Goal: Information Seeking & Learning: Find specific fact

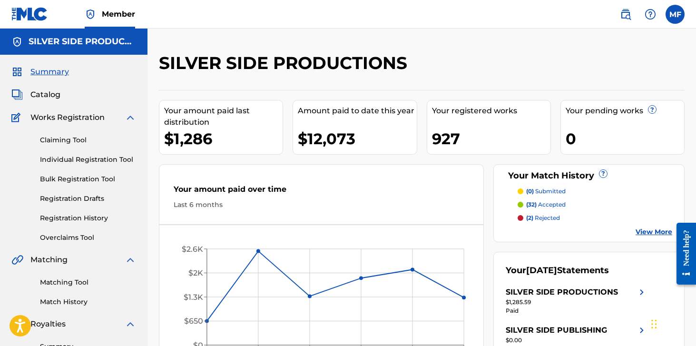
click at [621, 13] on img at bounding box center [625, 14] width 11 height 11
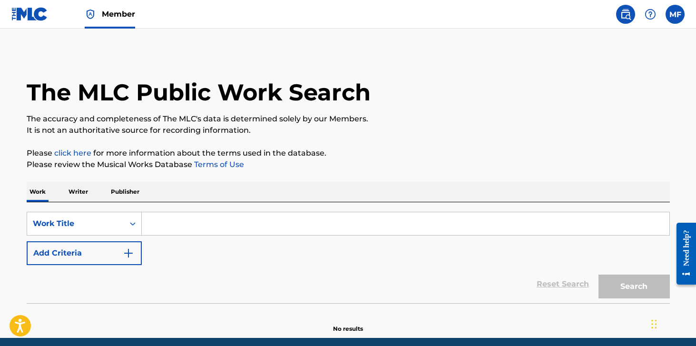
click at [183, 226] on input "Search Form" at bounding box center [406, 223] width 528 height 23
type input "f"
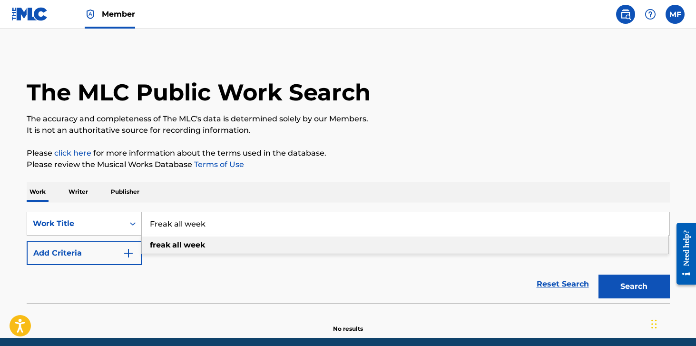
type input "Freak all week"
click at [98, 255] on button "Add Criteria" at bounding box center [84, 253] width 115 height 24
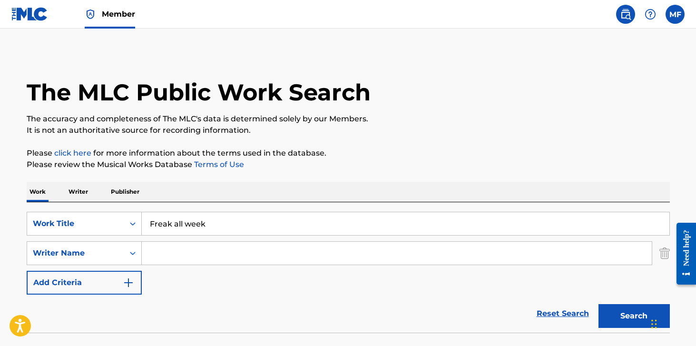
click at [185, 252] on input "Search Form" at bounding box center [397, 253] width 510 height 23
type input "[PERSON_NAME] [PERSON_NAME]"
click at [623, 317] on button "Search" at bounding box center [633, 316] width 71 height 24
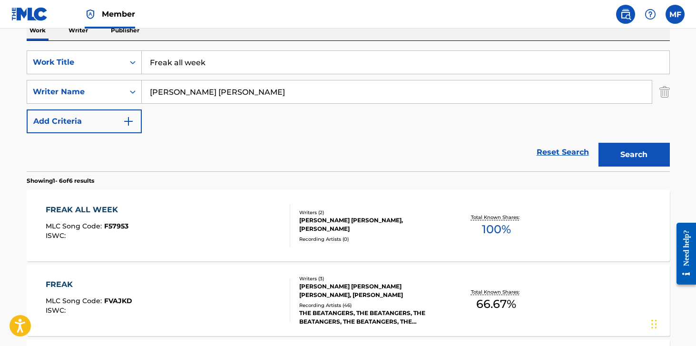
scroll to position [182, 0]
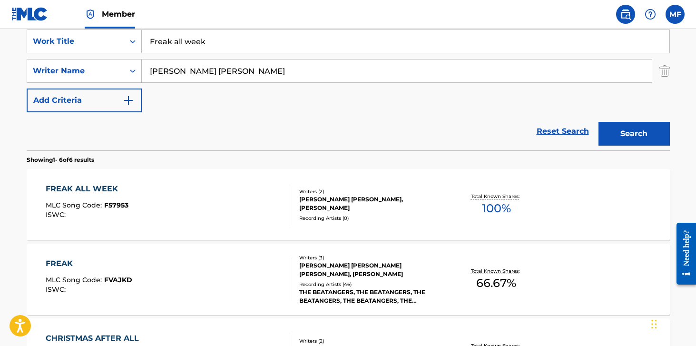
click at [177, 196] on div "FREAK ALL WEEK MLC Song Code : F57953 ISWC :" at bounding box center [168, 204] width 245 height 43
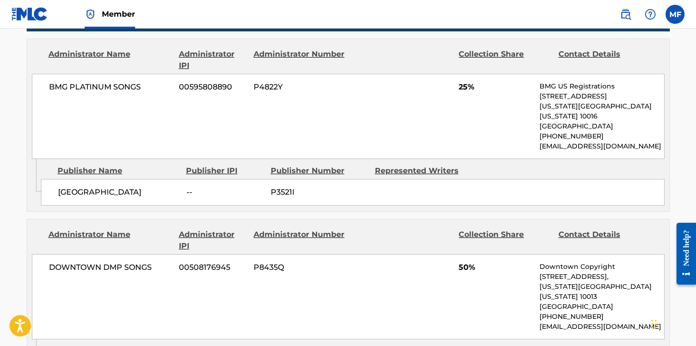
scroll to position [451, 0]
